Goal: Information Seeking & Learning: Learn about a topic

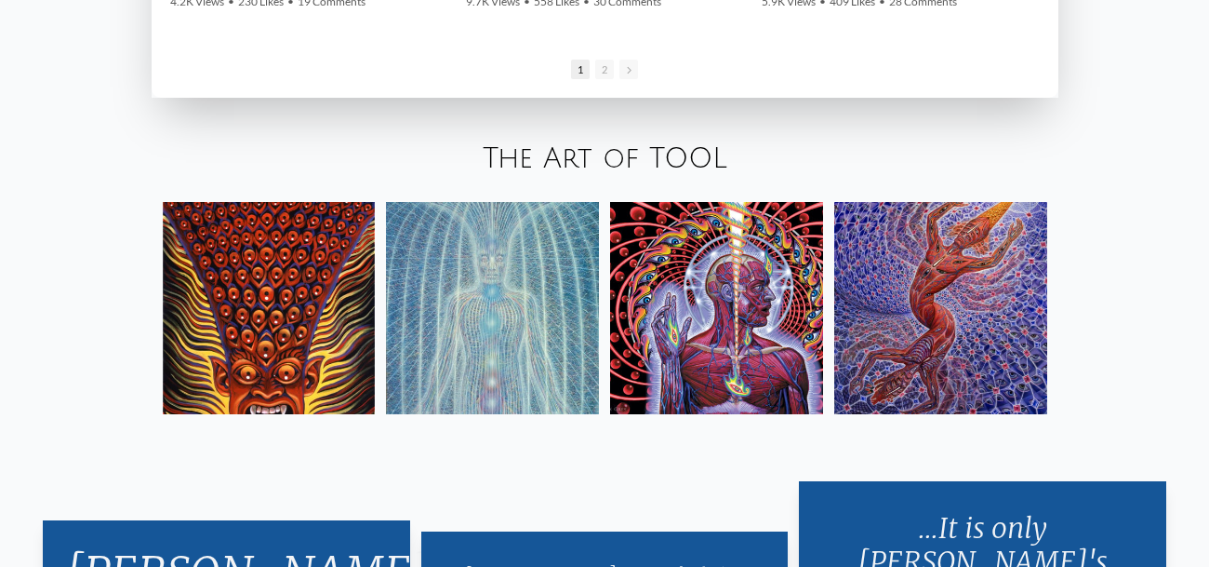
scroll to position [2848, 0]
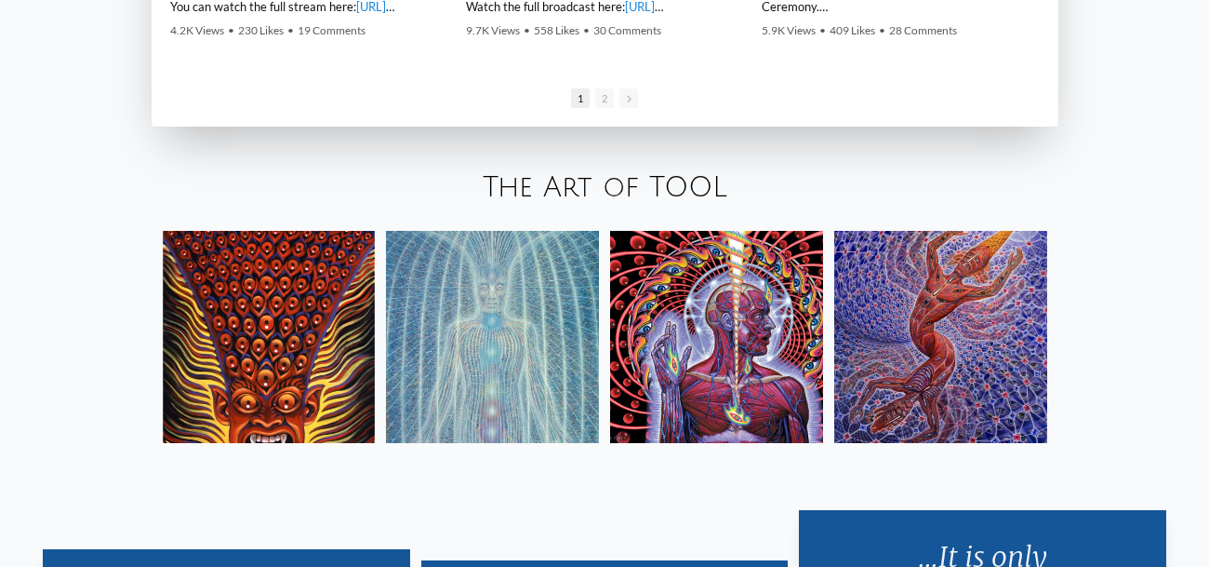
click at [555, 189] on link "The Art of TOOL" at bounding box center [605, 187] width 245 height 31
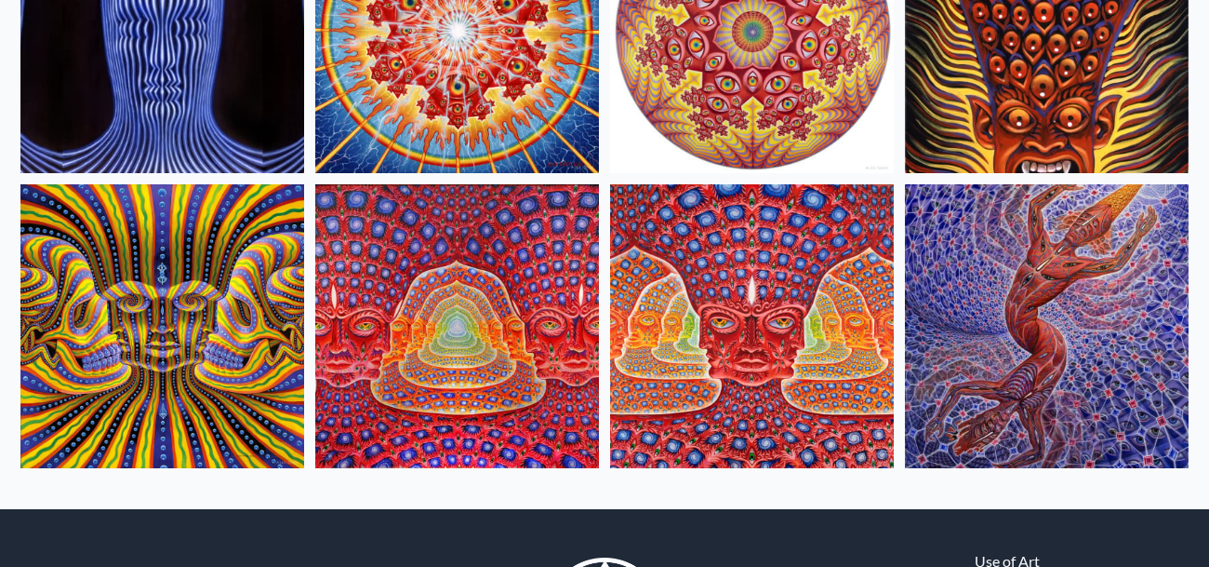
scroll to position [913, 0]
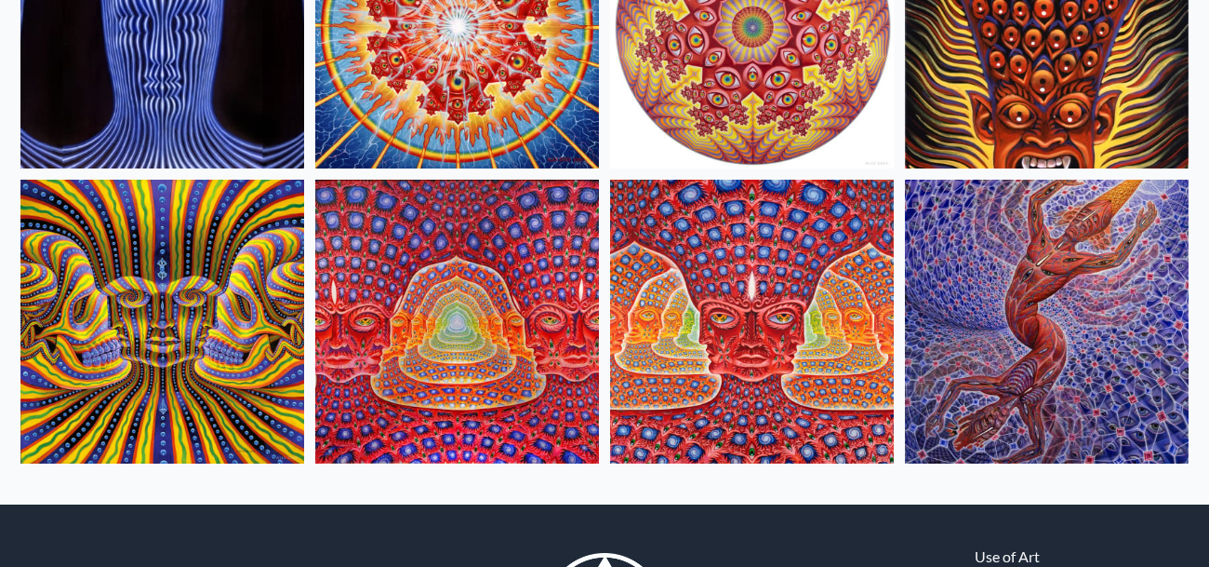
click at [459, 317] on img at bounding box center [457, 322] width 284 height 284
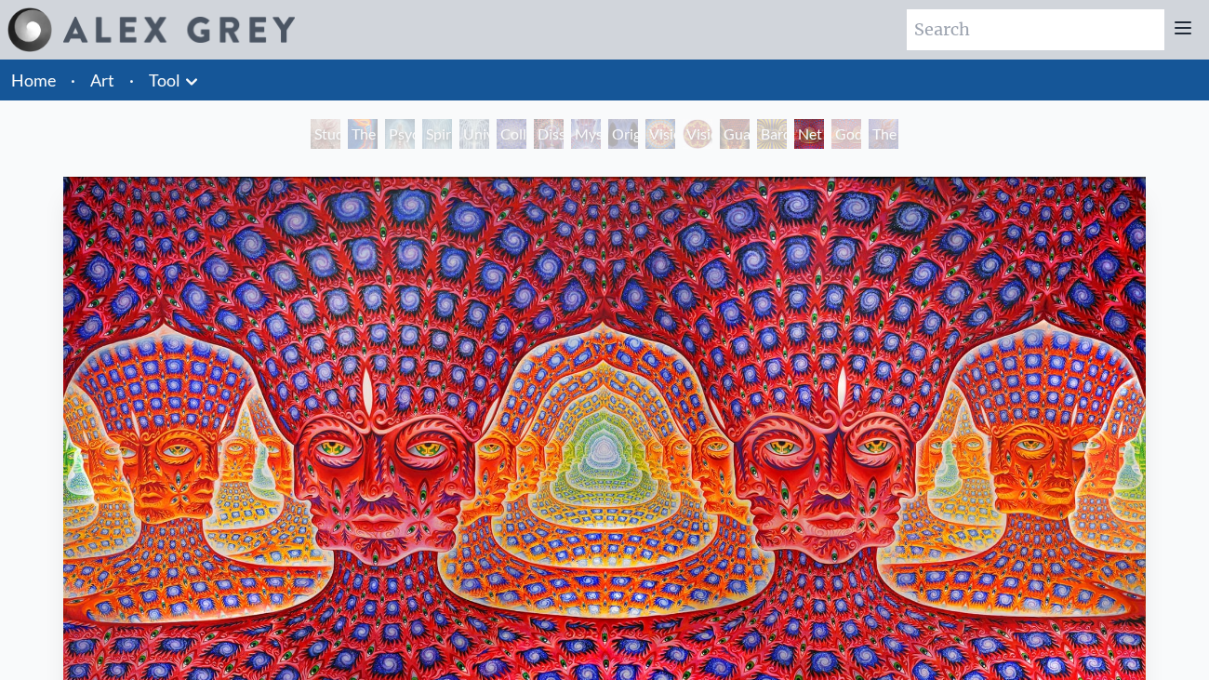
click at [883, 123] on div "The Great Turn" at bounding box center [884, 134] width 30 height 30
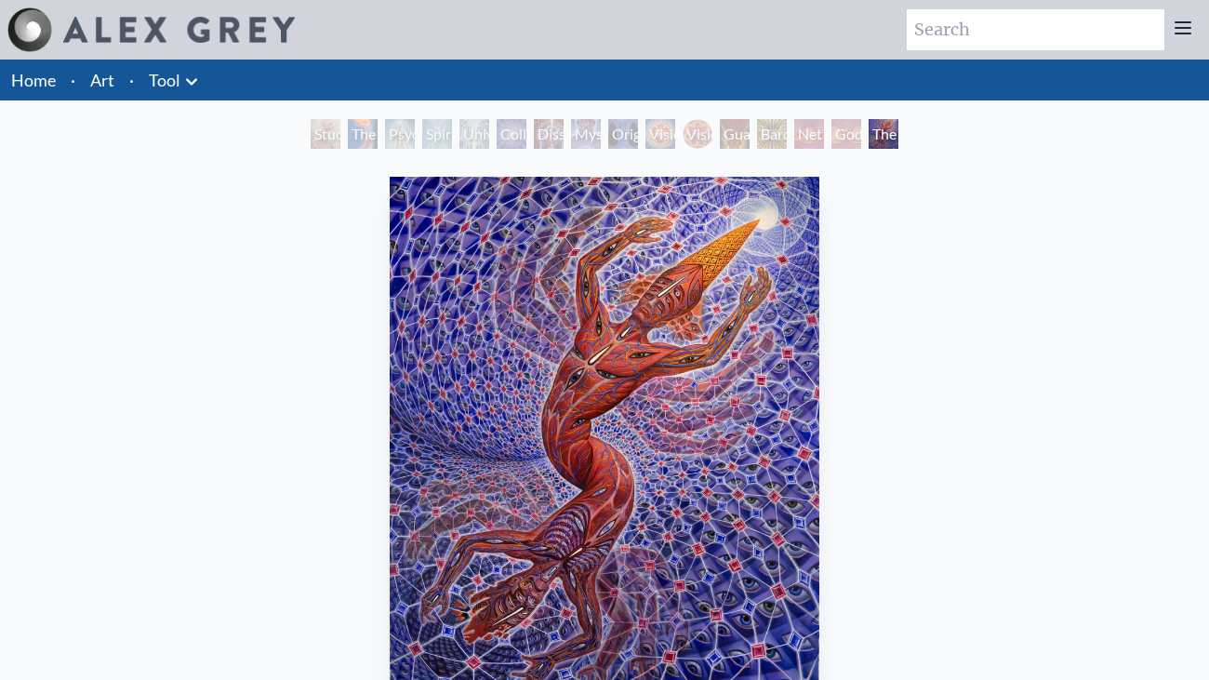
click at [489, 134] on div "Universal Mind Lattice" at bounding box center [475, 134] width 30 height 30
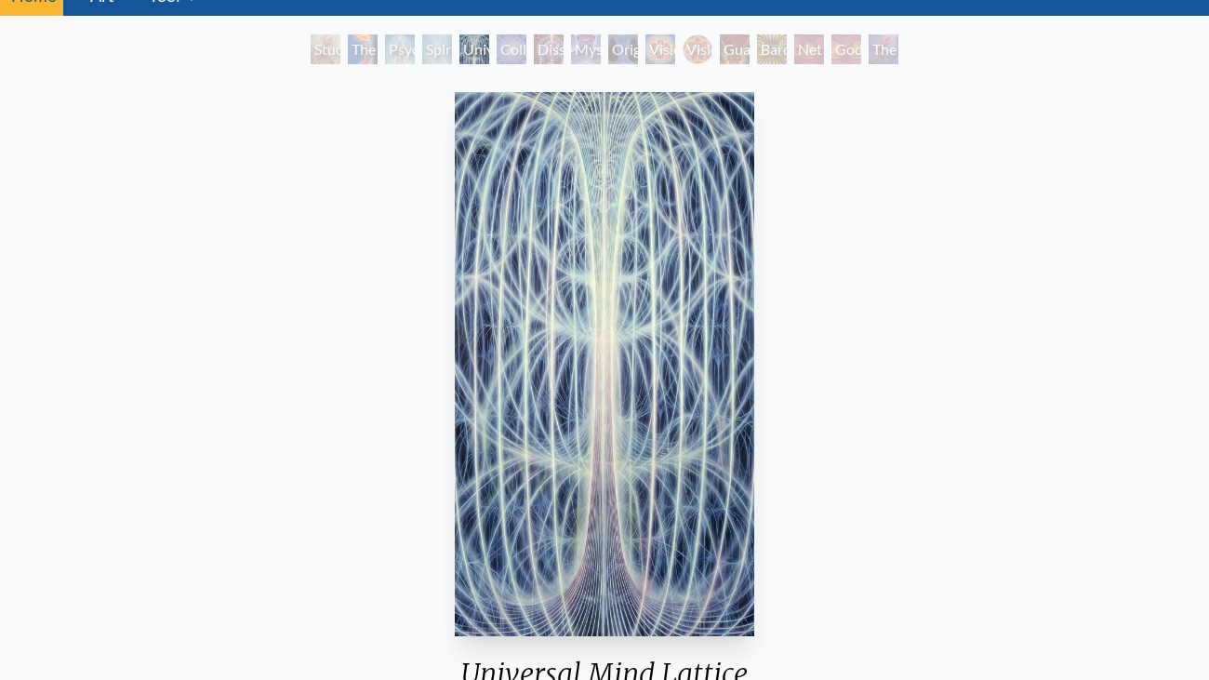
scroll to position [86, 0]
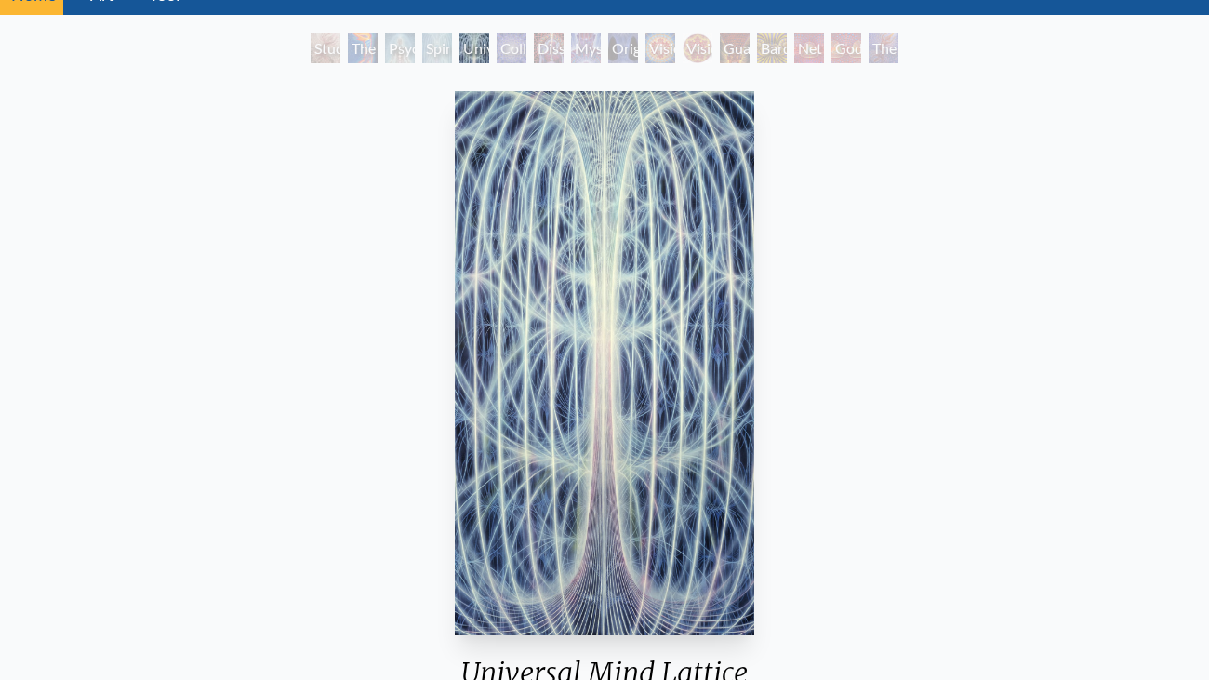
click at [535, 44] on div "Dissectional Art for Tool's Lateralus CD" at bounding box center [549, 48] width 30 height 30
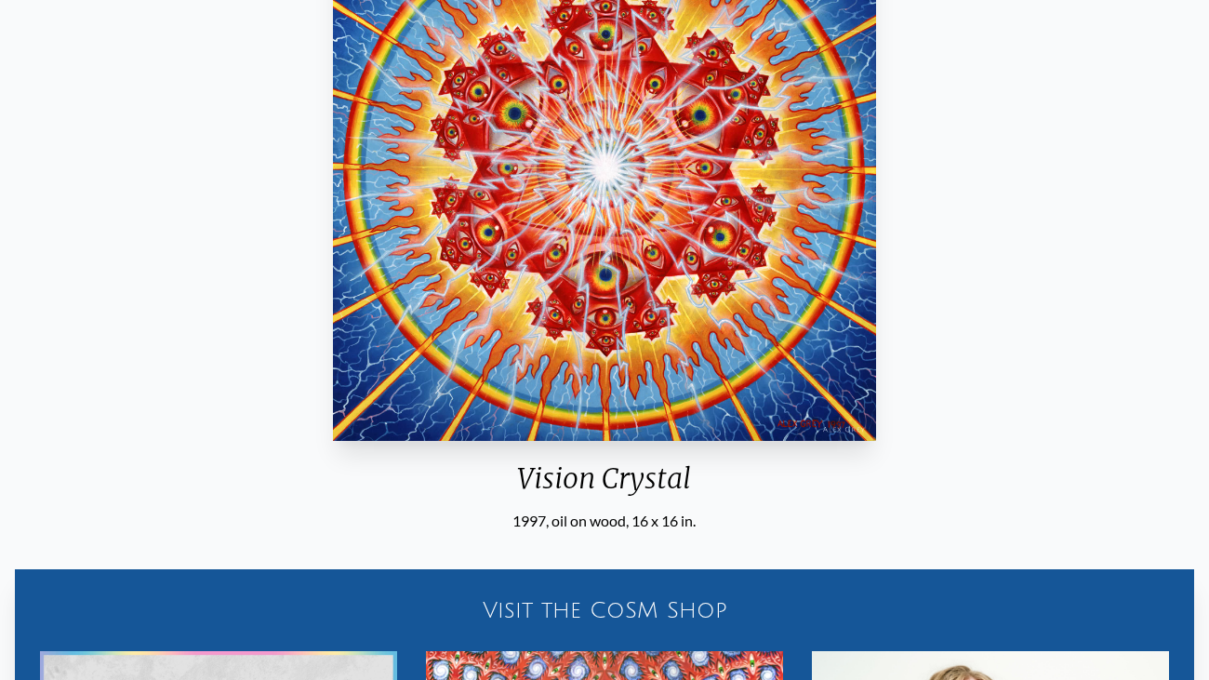
scroll to position [281, 0]
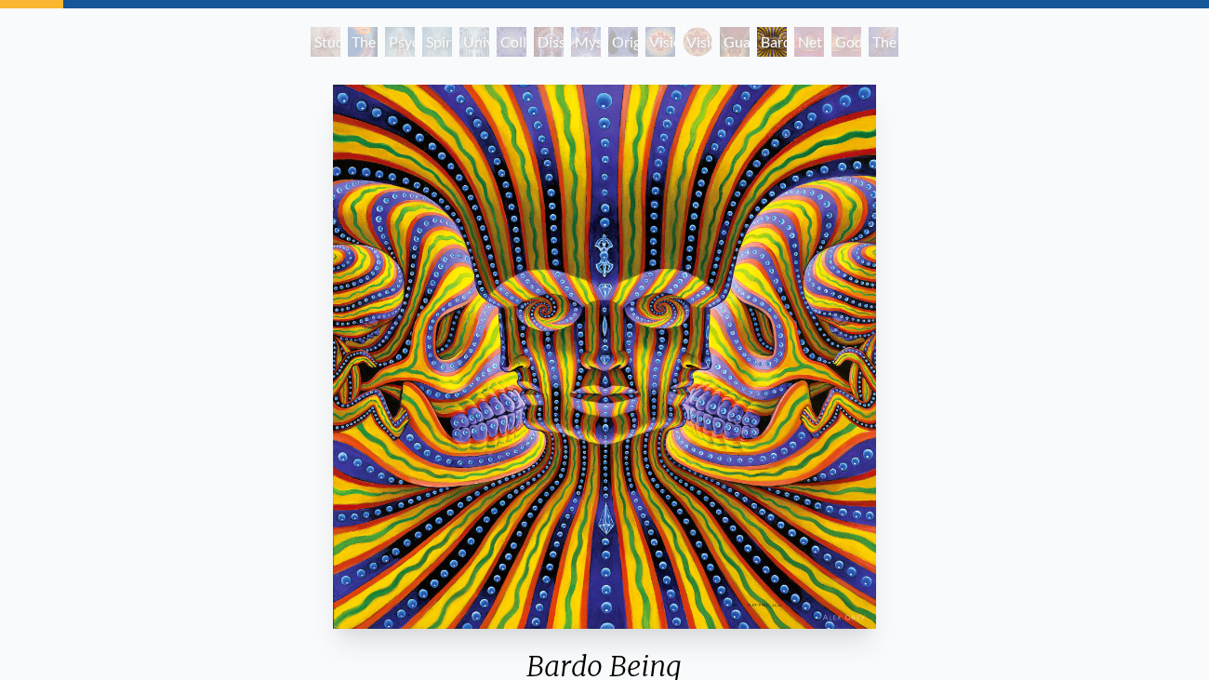
scroll to position [91, 0]
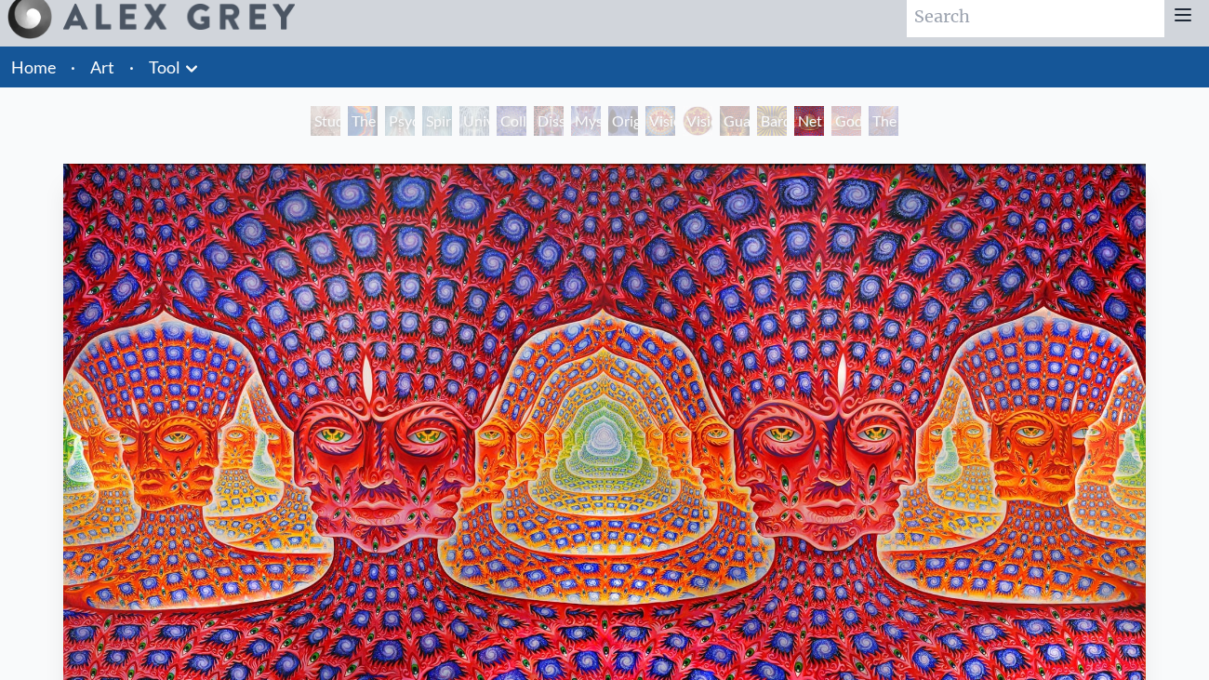
scroll to position [18, 0]
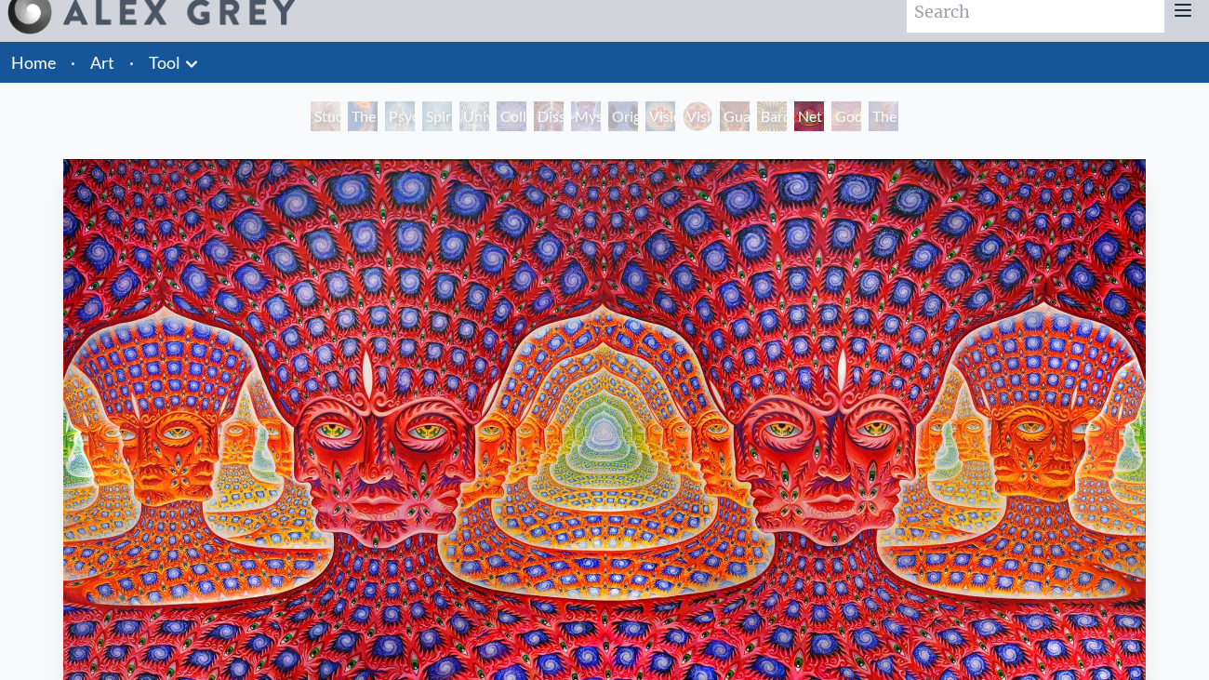
click at [20, 72] on link "Home" at bounding box center [33, 62] width 45 height 20
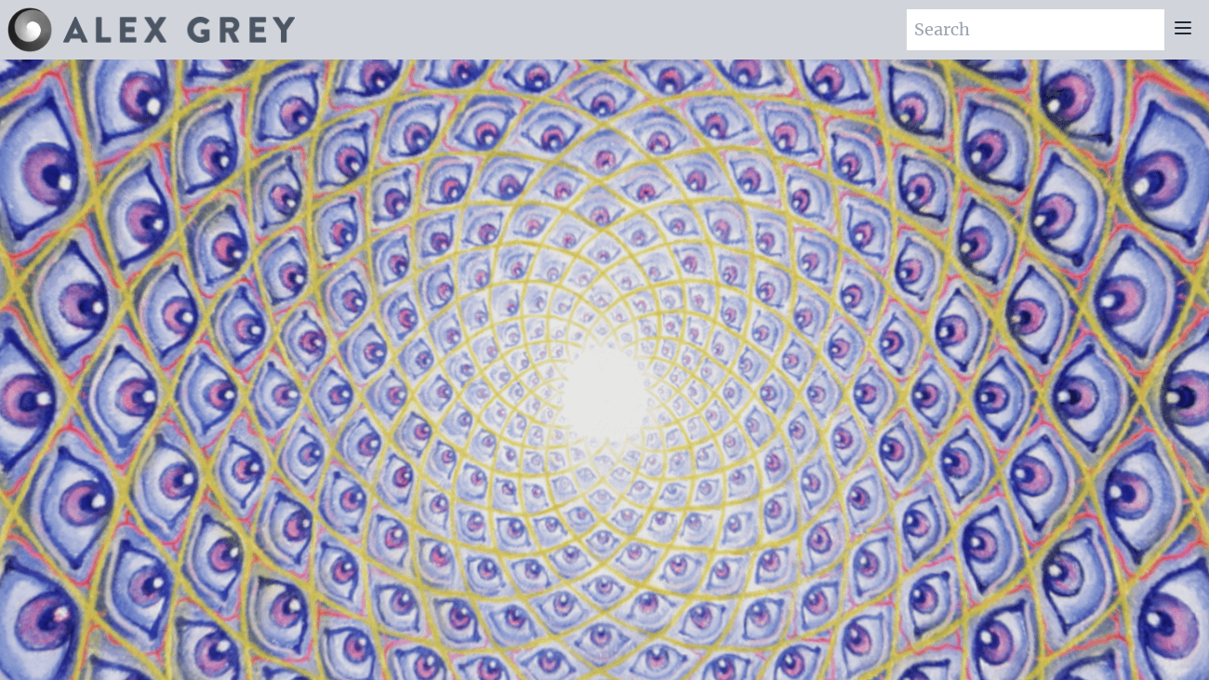
click at [154, 37] on img at bounding box center [179, 30] width 232 height 26
click at [1182, 18] on icon at bounding box center [1183, 28] width 22 height 22
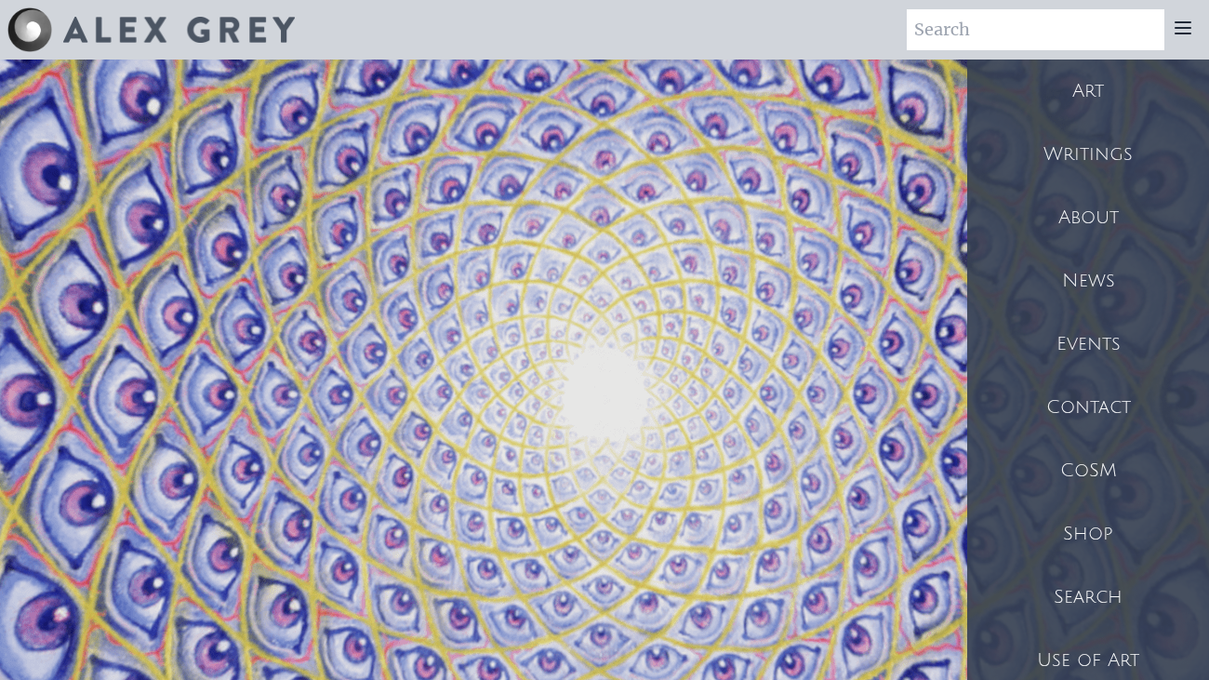
click at [1081, 148] on div "Writings" at bounding box center [1089, 154] width 242 height 63
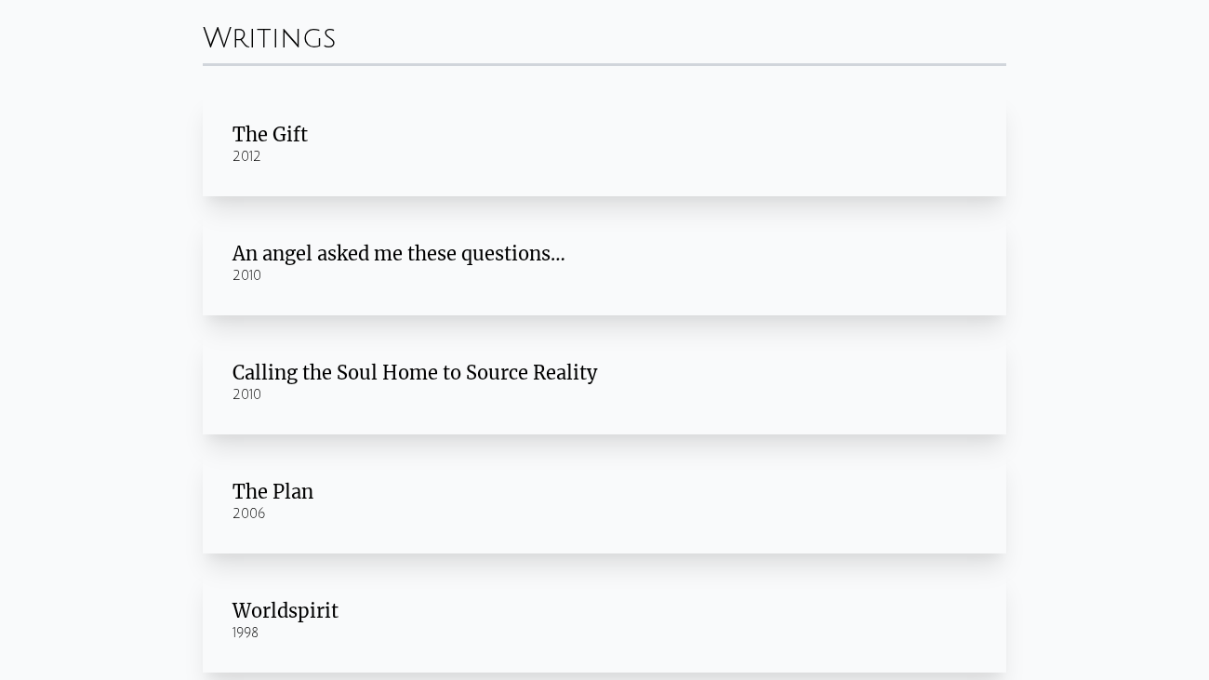
scroll to position [65, 0]
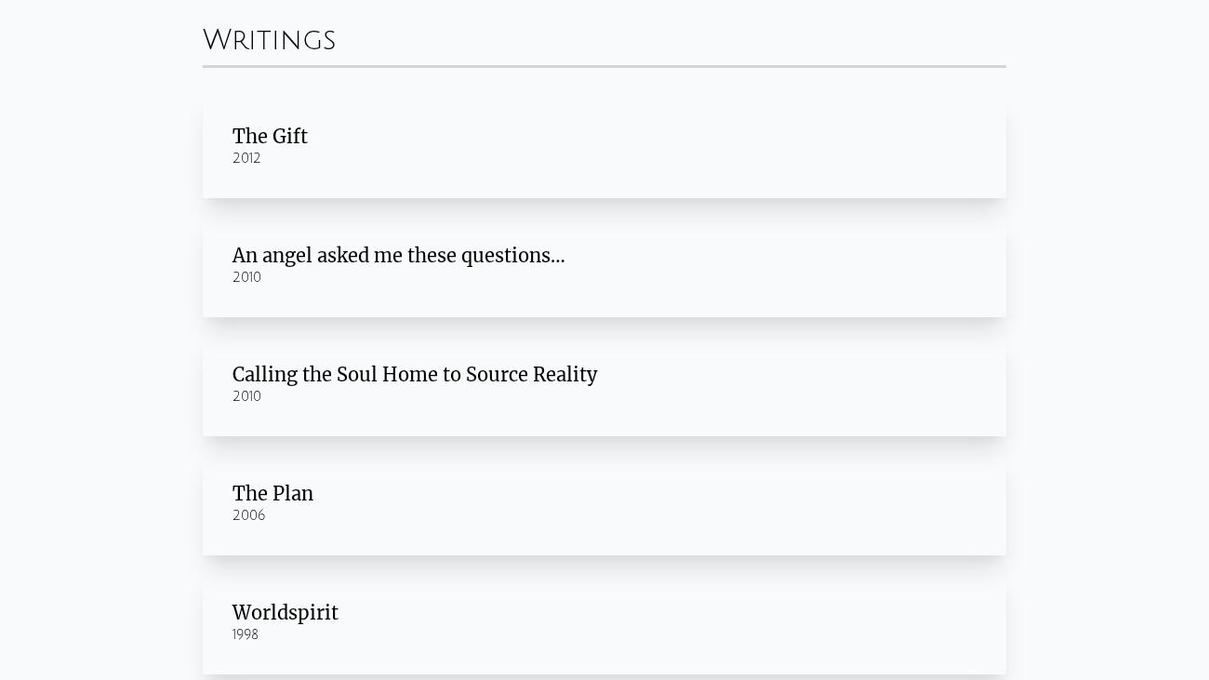
click at [246, 127] on div "The Gift" at bounding box center [605, 137] width 744 height 26
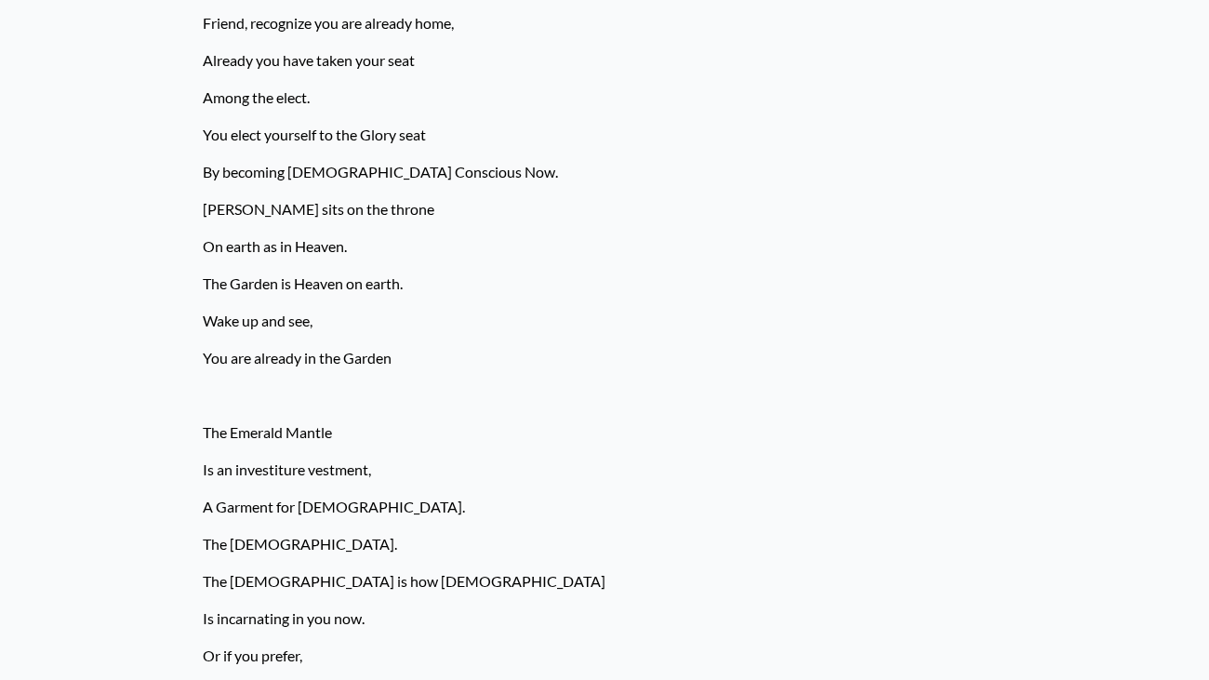
click at [465, 288] on p "The Garden is Heaven on earth." at bounding box center [605, 283] width 804 height 37
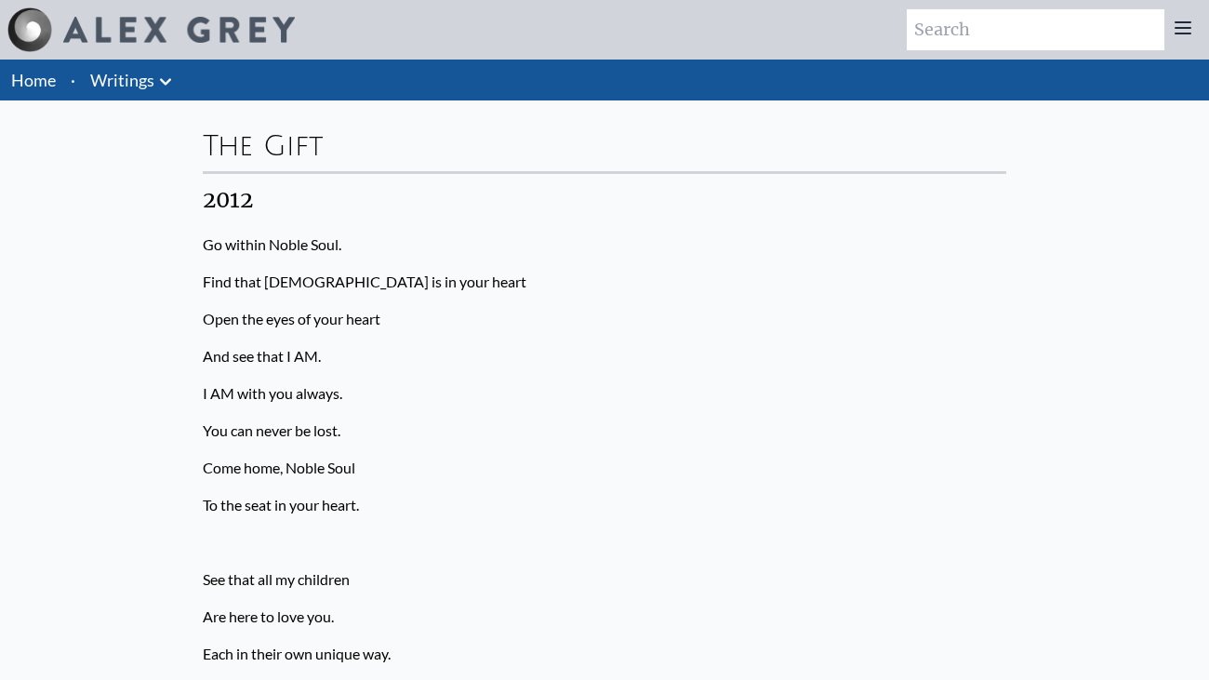
click at [60, 78] on li "Home" at bounding box center [31, 80] width 63 height 41
click at [1181, 34] on icon at bounding box center [1183, 28] width 22 height 22
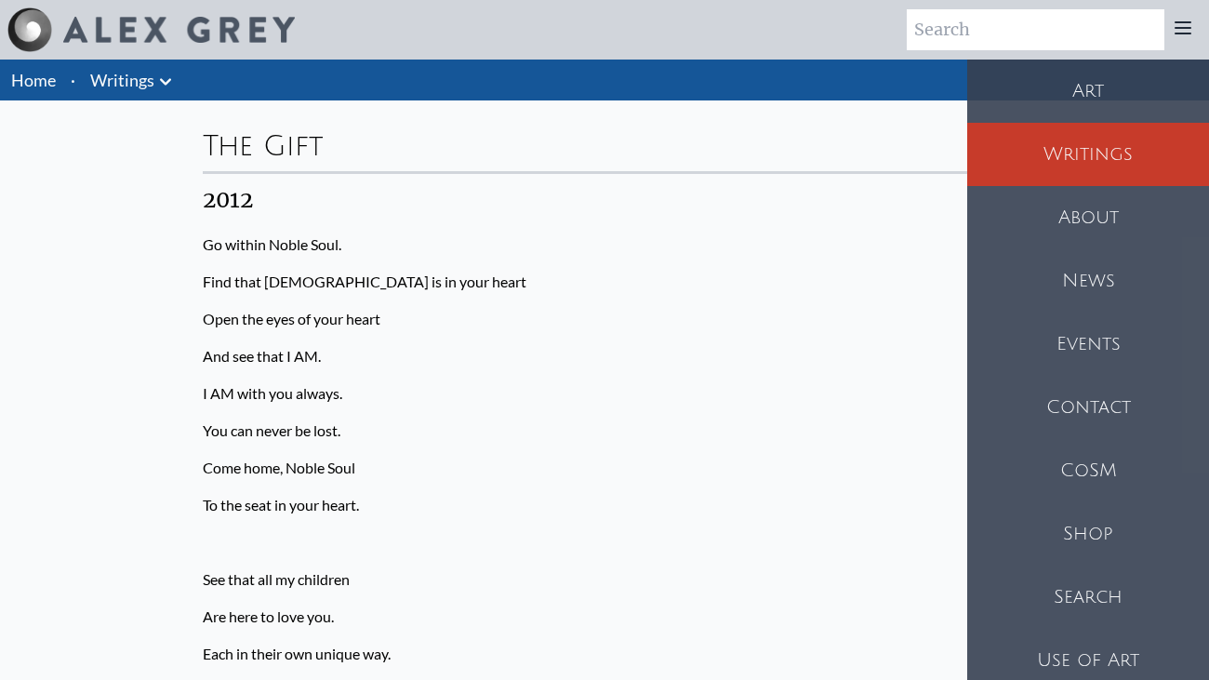
click at [1090, 525] on div "Shop" at bounding box center [1089, 533] width 242 height 63
click at [1021, 676] on div "Use of Art" at bounding box center [1089, 660] width 242 height 63
